Goal: Information Seeking & Learning: Learn about a topic

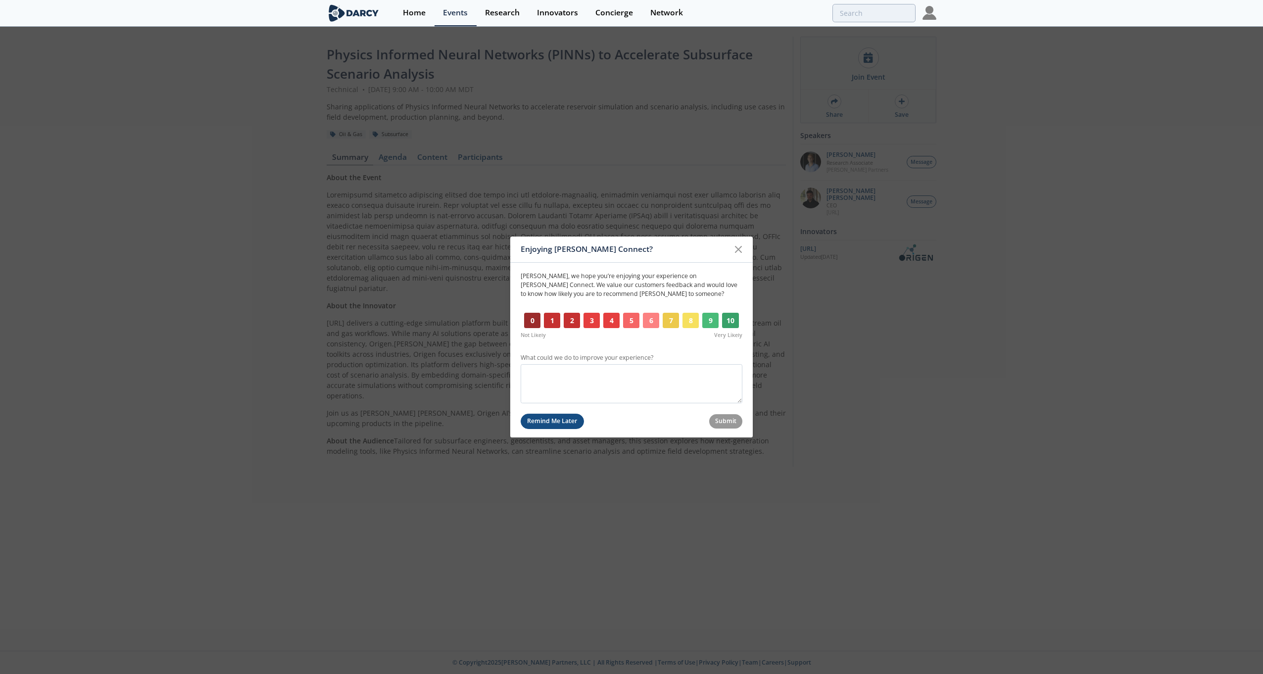
click at [551, 422] on button "Remind Me Later" at bounding box center [552, 421] width 63 height 15
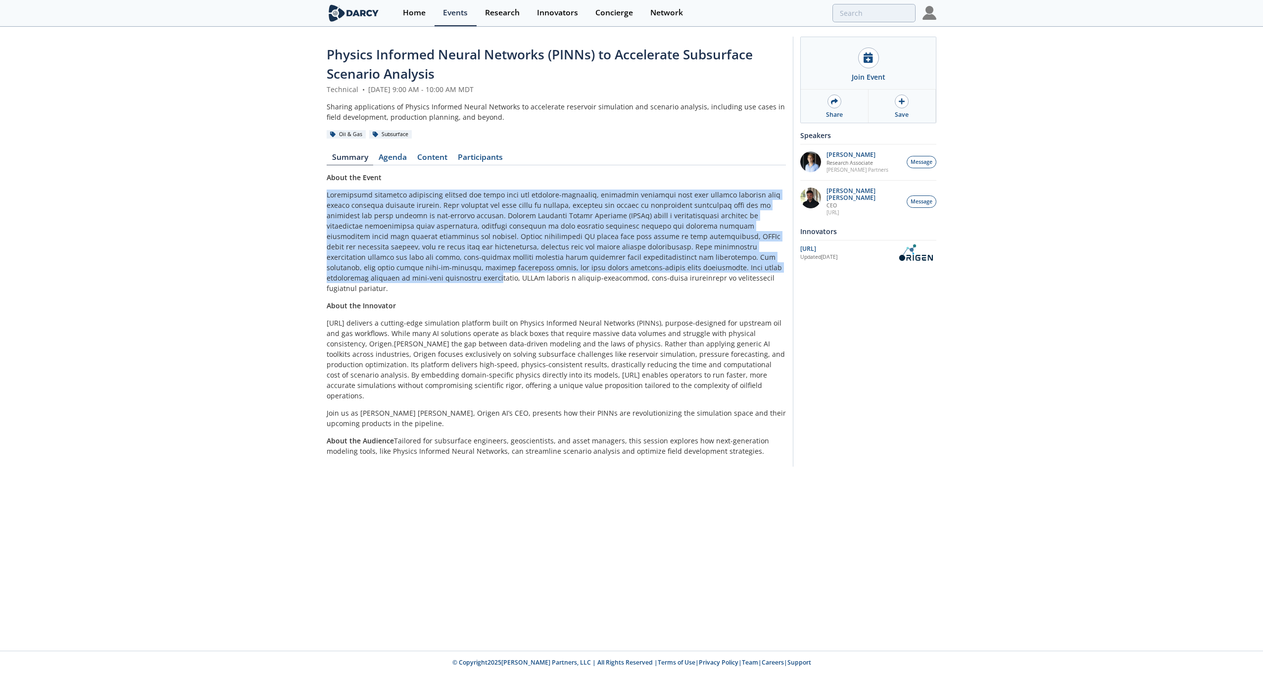
drag, startPoint x: 321, startPoint y: 188, endPoint x: 689, endPoint y: 265, distance: 376.6
click at [689, 265] on div "Physics Informed Neural Networks (PINNs) to Accelerate Subsurface Scenario Anal…" at bounding box center [631, 254] width 1263 height 453
click at [689, 265] on p at bounding box center [556, 242] width 459 height 104
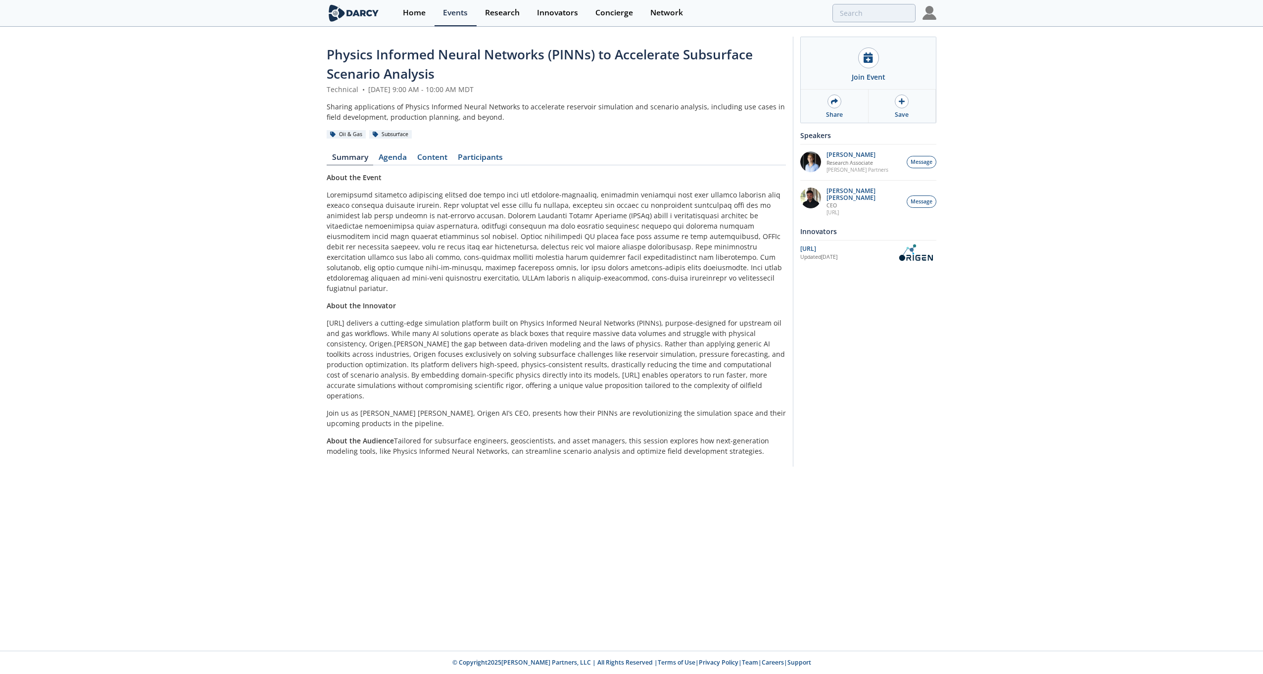
click at [681, 273] on p at bounding box center [556, 242] width 459 height 104
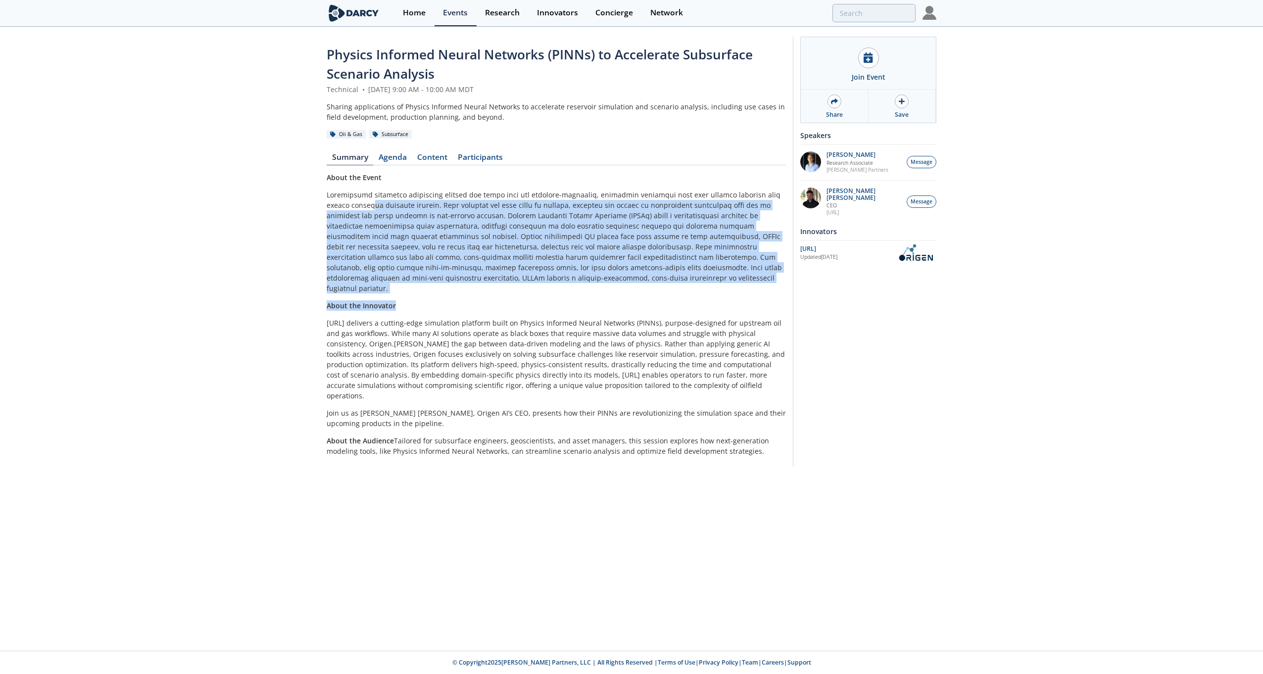
drag, startPoint x: 637, startPoint y: 289, endPoint x: 345, endPoint y: 207, distance: 303.3
click at [345, 207] on div "About the Event About the Innovator [URL] delivers a cutting-edge simulation pl…" at bounding box center [556, 314] width 459 height 284
click at [345, 207] on p at bounding box center [556, 242] width 459 height 104
click at [477, 209] on p at bounding box center [556, 242] width 459 height 104
drag, startPoint x: 496, startPoint y: 200, endPoint x: 692, endPoint y: 269, distance: 207.2
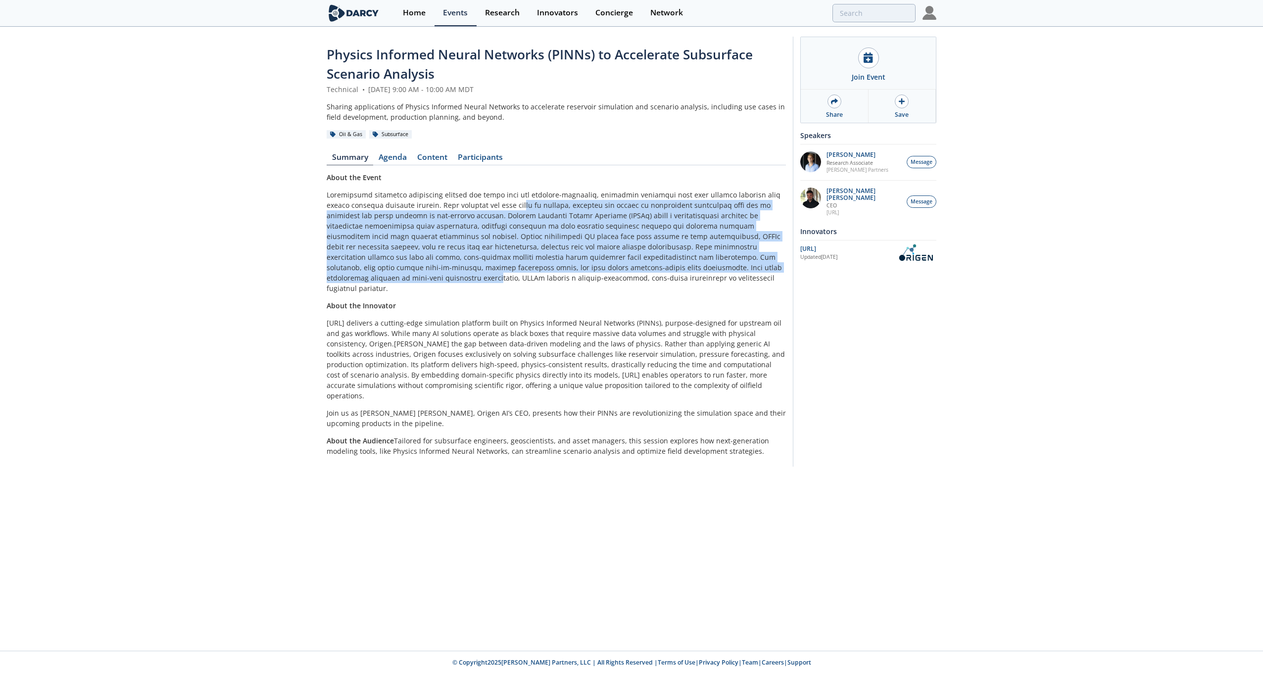
click at [692, 269] on p at bounding box center [556, 242] width 459 height 104
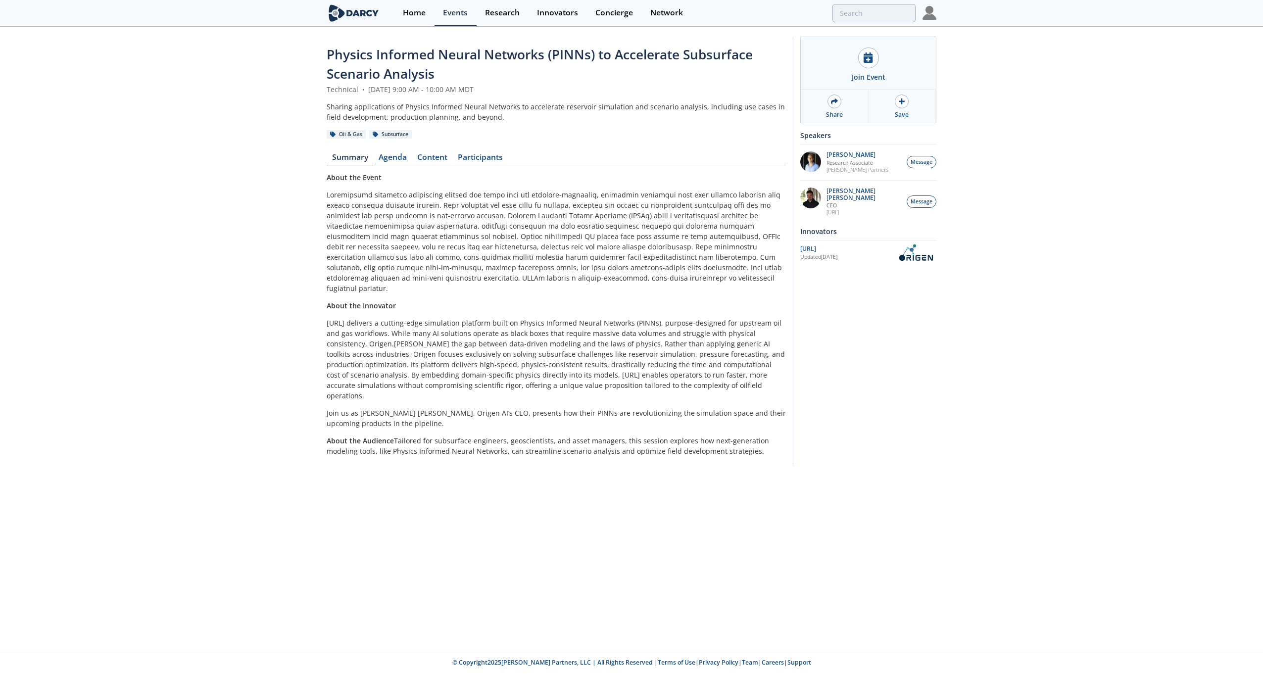
click at [627, 272] on p at bounding box center [556, 242] width 459 height 104
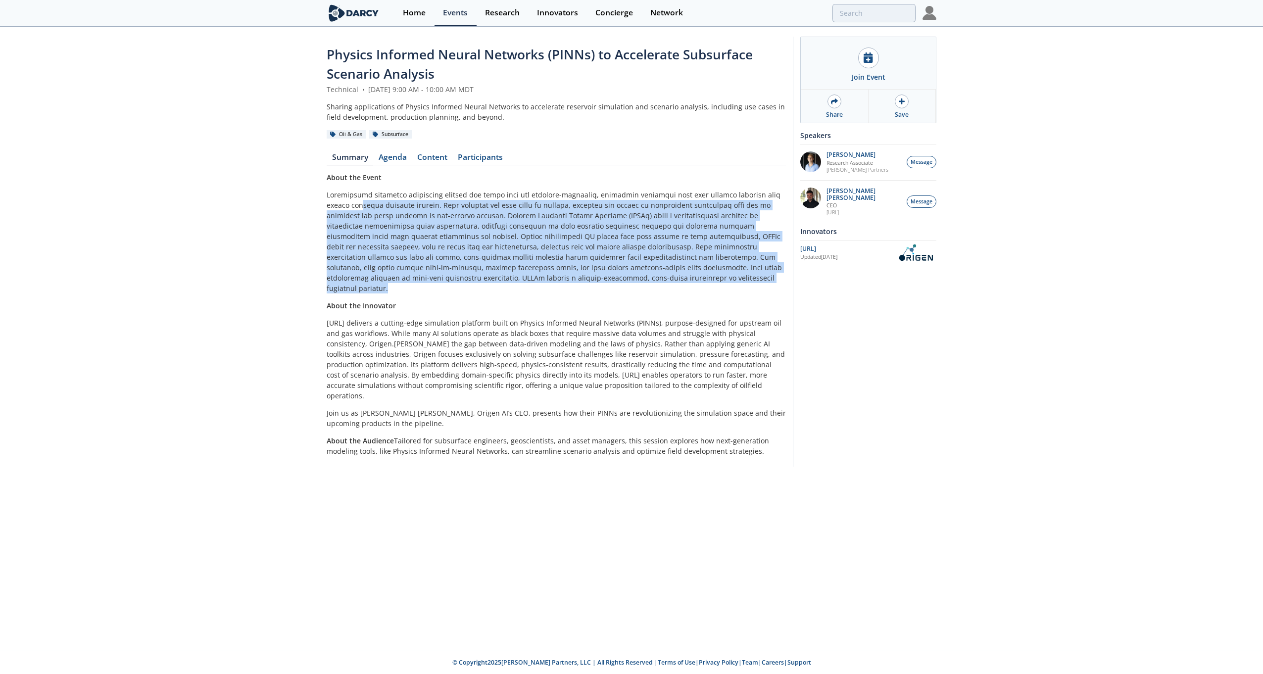
drag, startPoint x: 582, startPoint y: 273, endPoint x: 333, endPoint y: 209, distance: 257.1
click at [333, 209] on p at bounding box center [556, 242] width 459 height 104
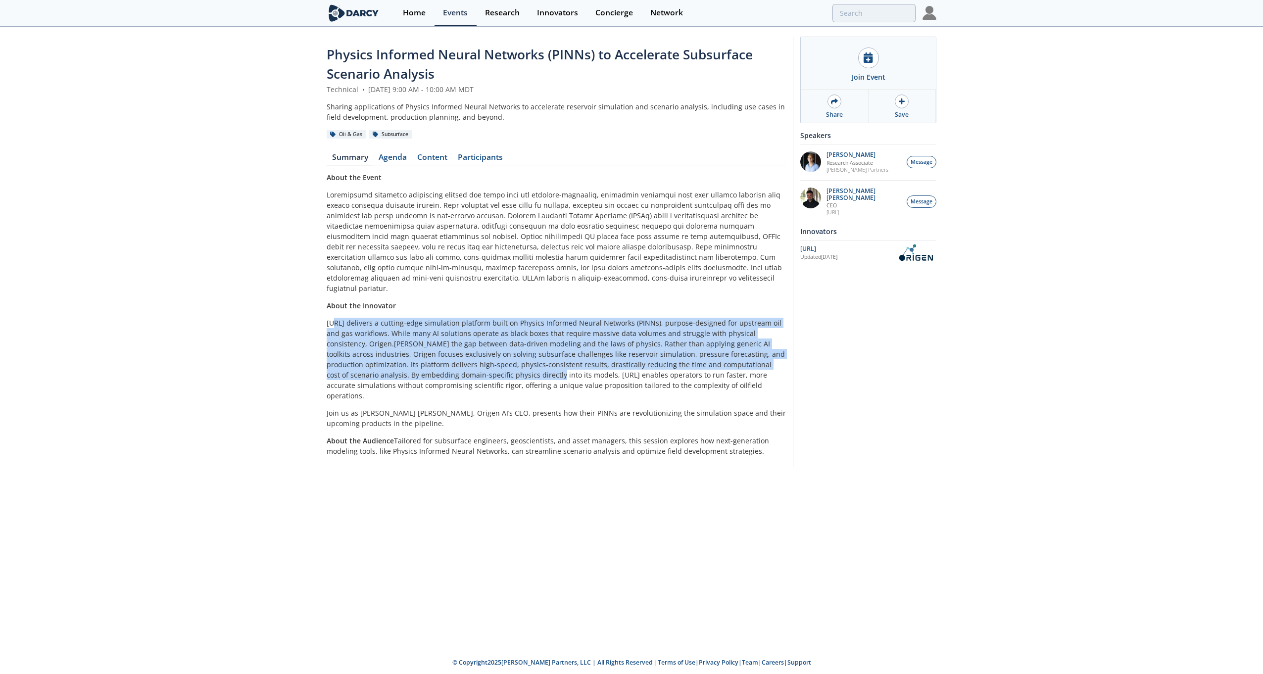
drag, startPoint x: 335, startPoint y: 312, endPoint x: 464, endPoint y: 368, distance: 139.8
click at [464, 368] on p "[URL] delivers a cutting-edge simulation platform built on Physics Informed Neu…" at bounding box center [556, 359] width 459 height 83
click at [474, 355] on p "[URL] delivers a cutting-edge simulation platform built on Physics Informed Neu…" at bounding box center [556, 359] width 459 height 83
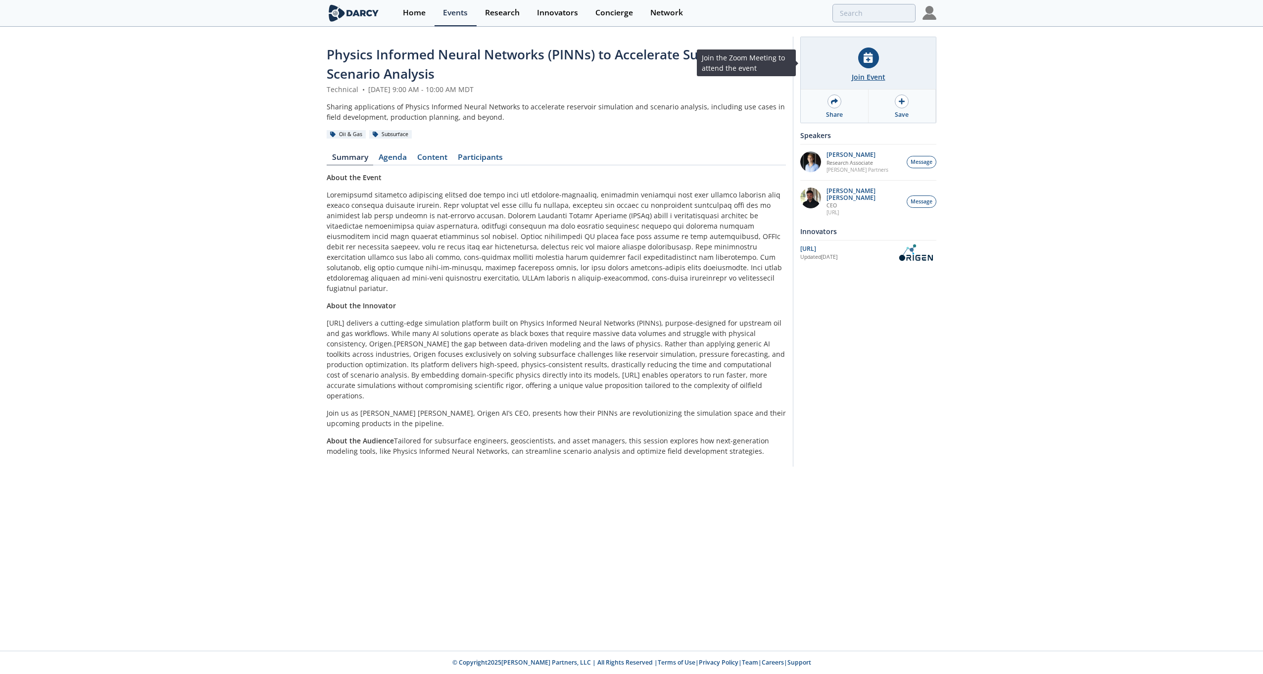
click at [866, 63] on div at bounding box center [868, 57] width 21 height 21
